Goal: Obtain resource: Obtain resource

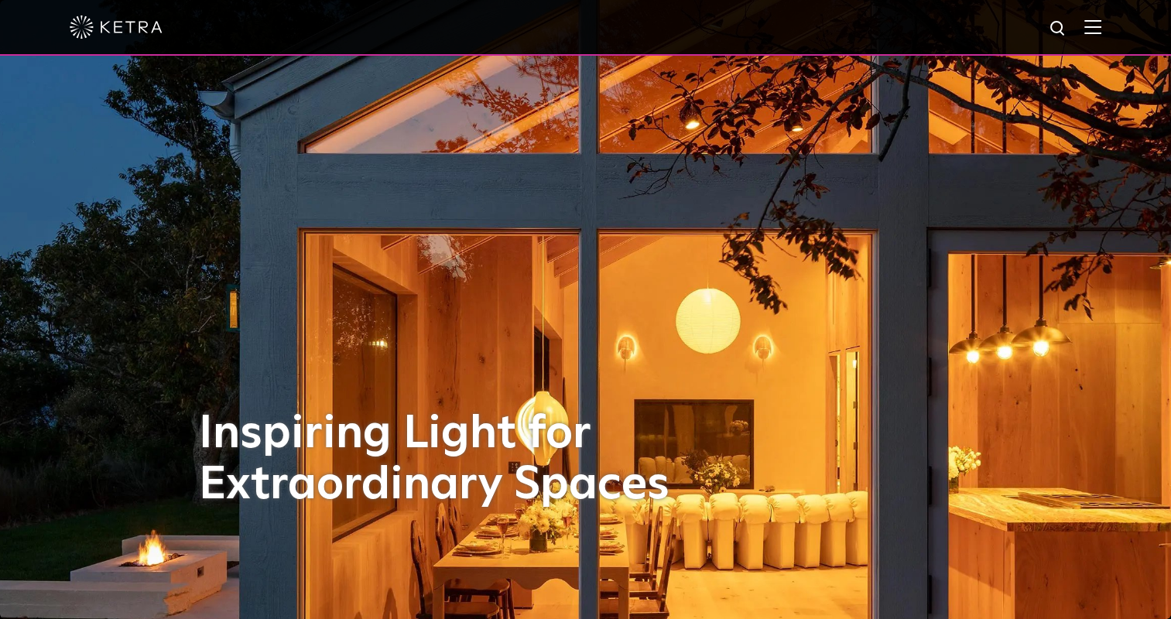
click at [1101, 25] on img at bounding box center [1092, 26] width 17 height 15
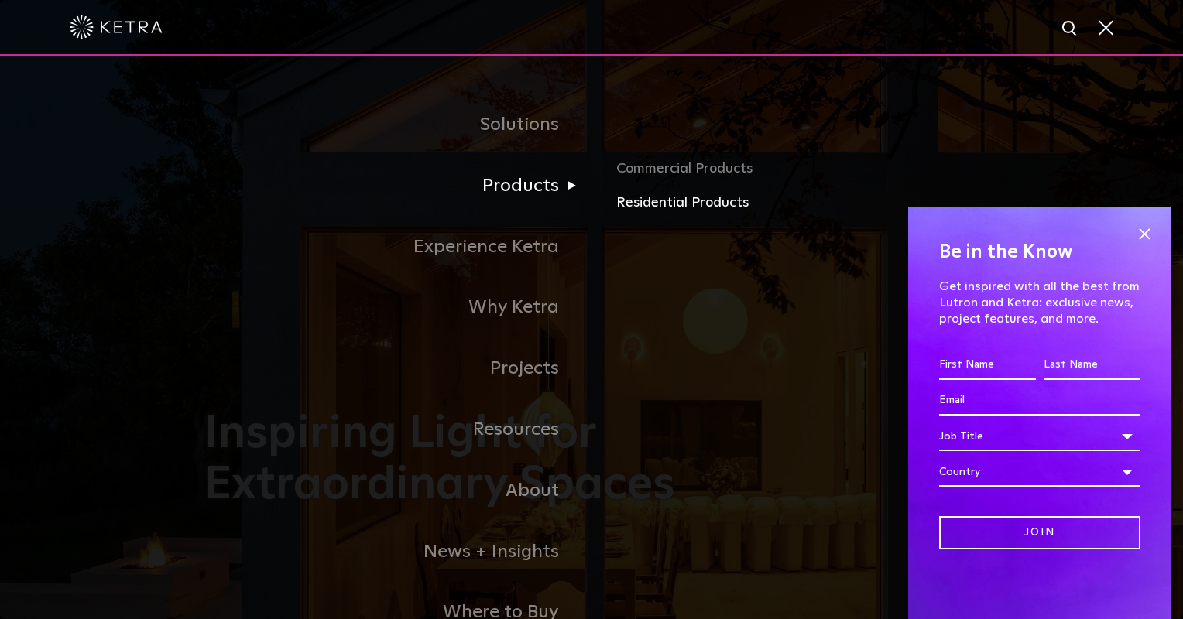
click at [652, 209] on link "Residential Products" at bounding box center [797, 203] width 362 height 22
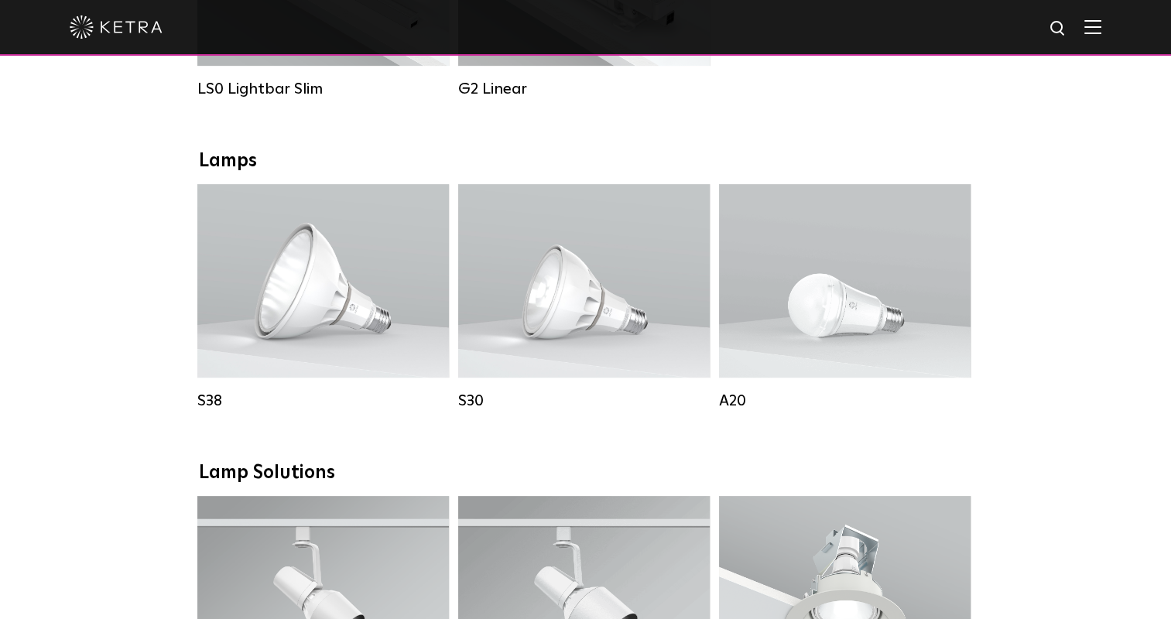
scroll to position [929, 0]
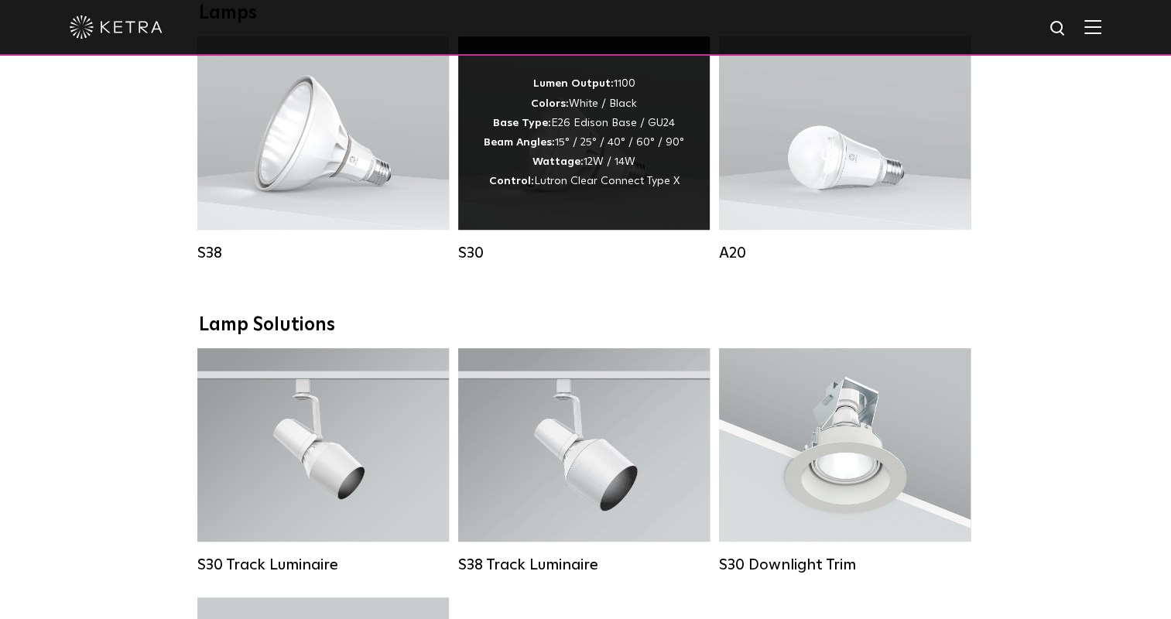
click at [544, 165] on div "Lumen Output: 1100 Colors: White / Black Base Type: E26 Edison Base / GU24 Beam…" at bounding box center [584, 132] width 200 height 117
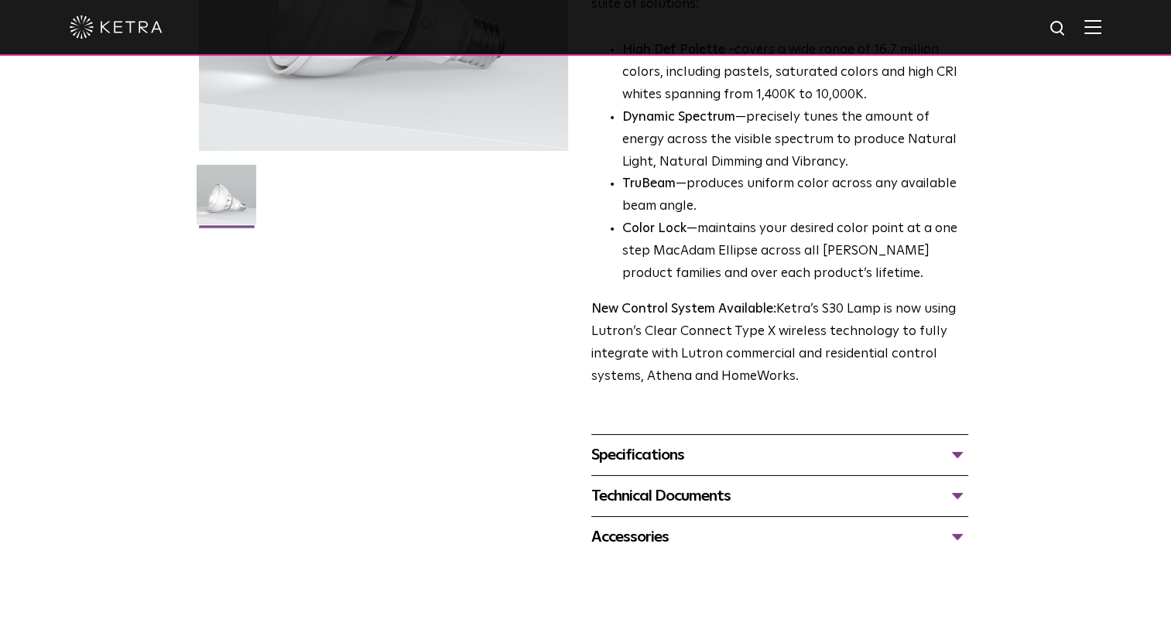
scroll to position [464, 0]
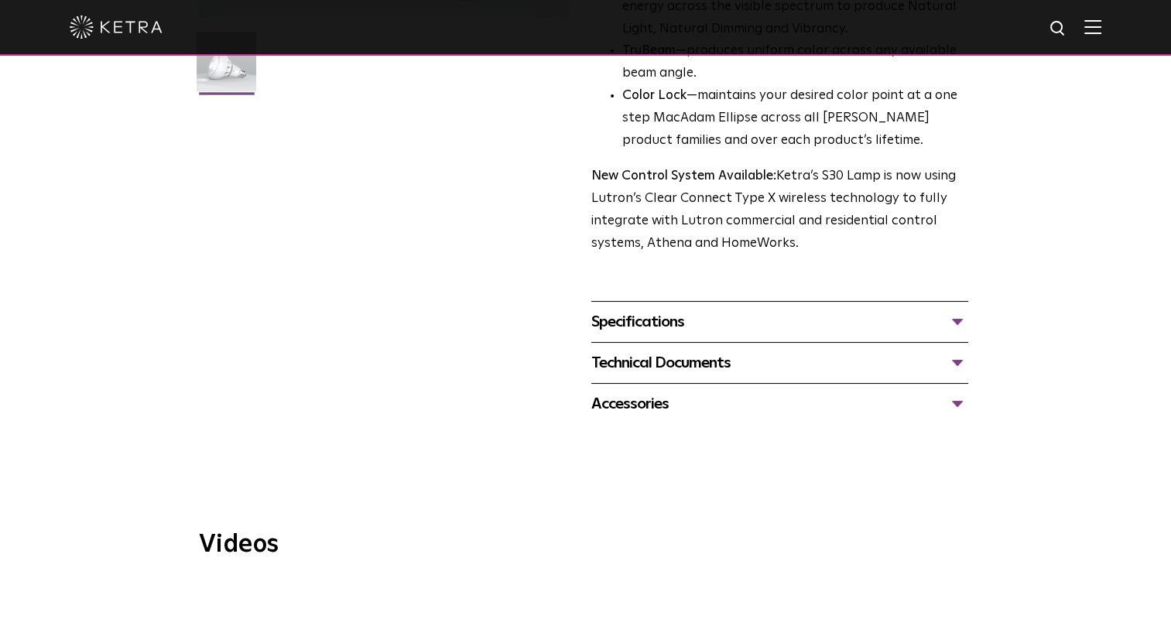
click at [684, 354] on div "Technical Documents" at bounding box center [779, 363] width 377 height 25
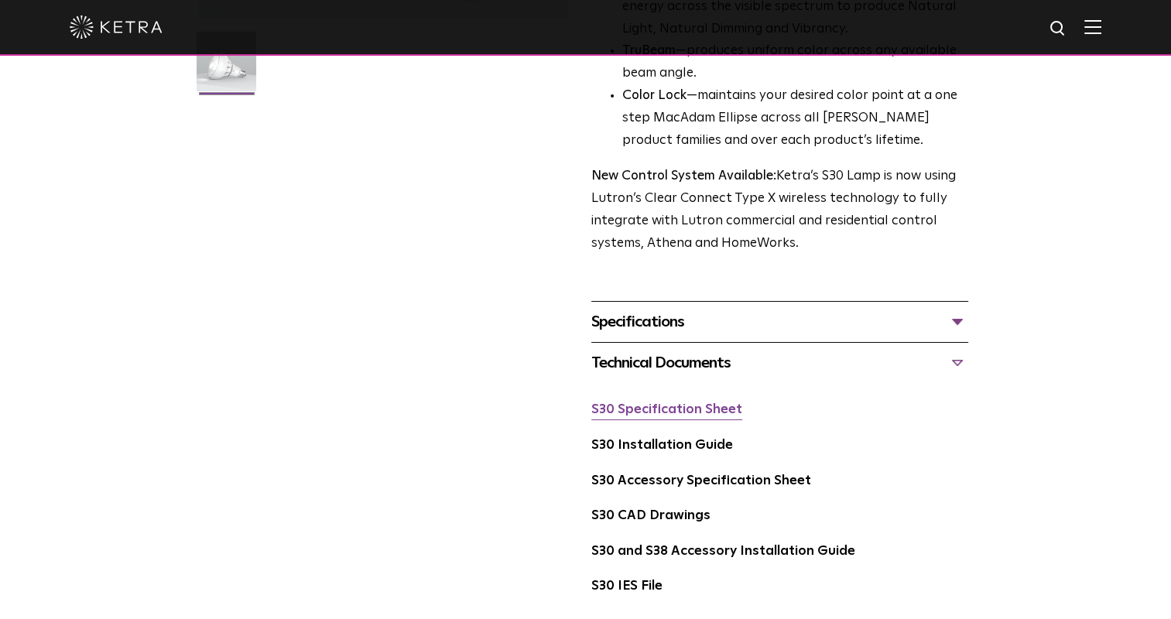
click at [643, 412] on link "S30 Specification Sheet" at bounding box center [666, 409] width 151 height 13
